Goal: Information Seeking & Learning: Learn about a topic

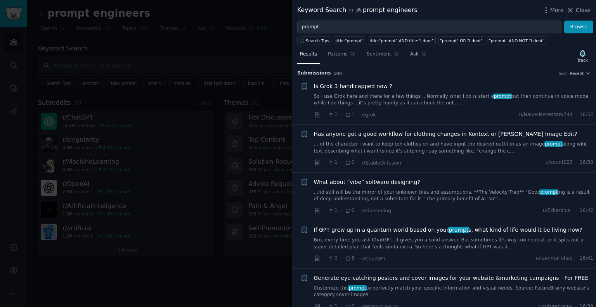
scroll to position [194, 0]
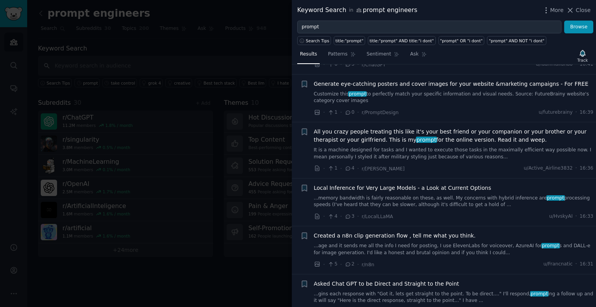
click at [166, 167] on div at bounding box center [298, 153] width 596 height 307
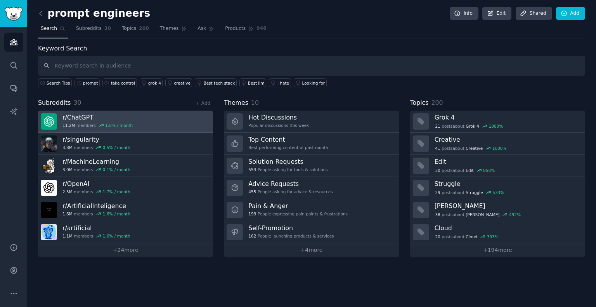
click at [163, 117] on link "r/ ChatGPT 11.2M members 1.8 % / month" at bounding box center [125, 122] width 175 height 22
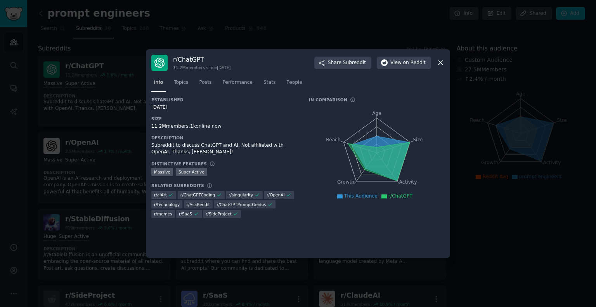
click at [195, 62] on h3 "r/ ChatGPT" at bounding box center [201, 59] width 57 height 8
click at [195, 57] on h3 "r/ ChatGPT" at bounding box center [201, 59] width 57 height 8
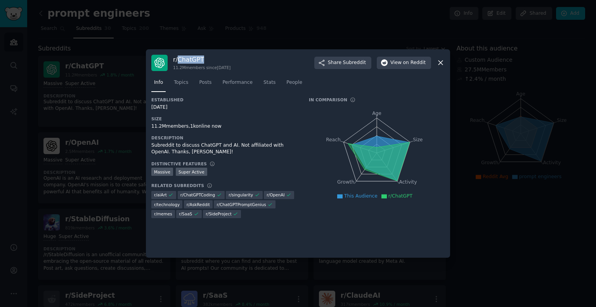
click at [200, 60] on h3 "r/ ChatGPT" at bounding box center [201, 59] width 57 height 8
